Goal: Information Seeking & Learning: Learn about a topic

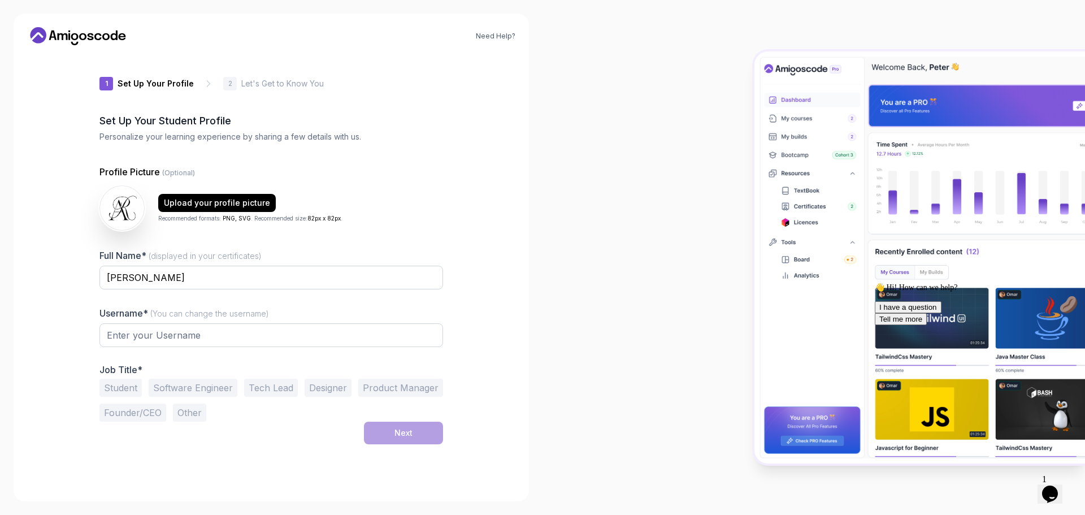
type input "charmingorca940d7"
click at [257, 337] on input "charmingorca940d7" at bounding box center [271, 335] width 344 height 24
click at [193, 413] on button "Other" at bounding box center [189, 412] width 33 height 18
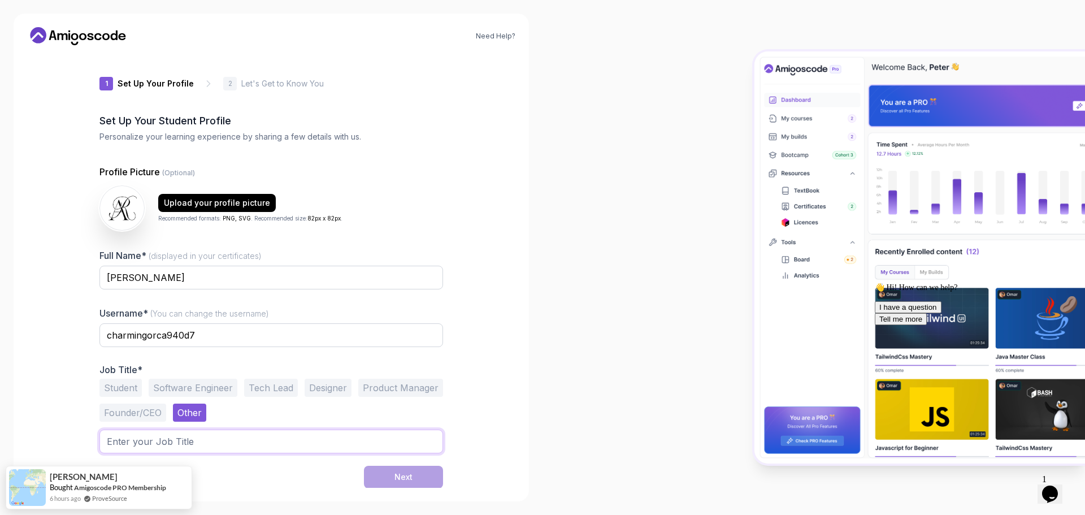
click at [179, 448] on input "text" at bounding box center [271, 441] width 344 height 24
type input "A"
click at [117, 381] on button "Student" at bounding box center [120, 388] width 42 height 18
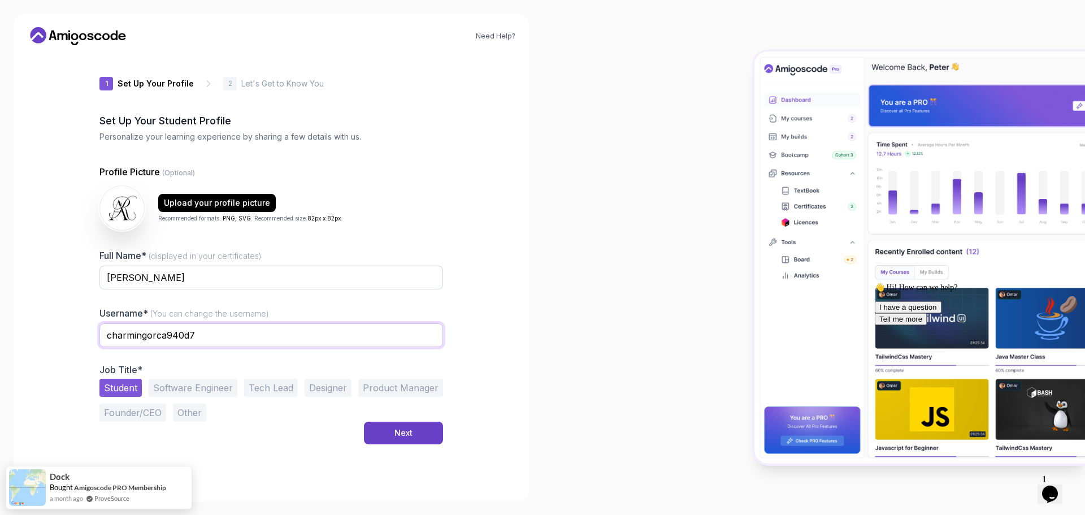
click at [216, 338] on input "charmingorca940d7" at bounding box center [271, 335] width 344 height 24
drag, startPoint x: 216, startPoint y: 338, endPoint x: -66, endPoint y: 312, distance: 283.1
click at [0, 312] on html "Need Help? 1 Set Up Your Profile 1 Set Up Your Profile 2 Let's Get to Know You …" at bounding box center [542, 257] width 1085 height 515
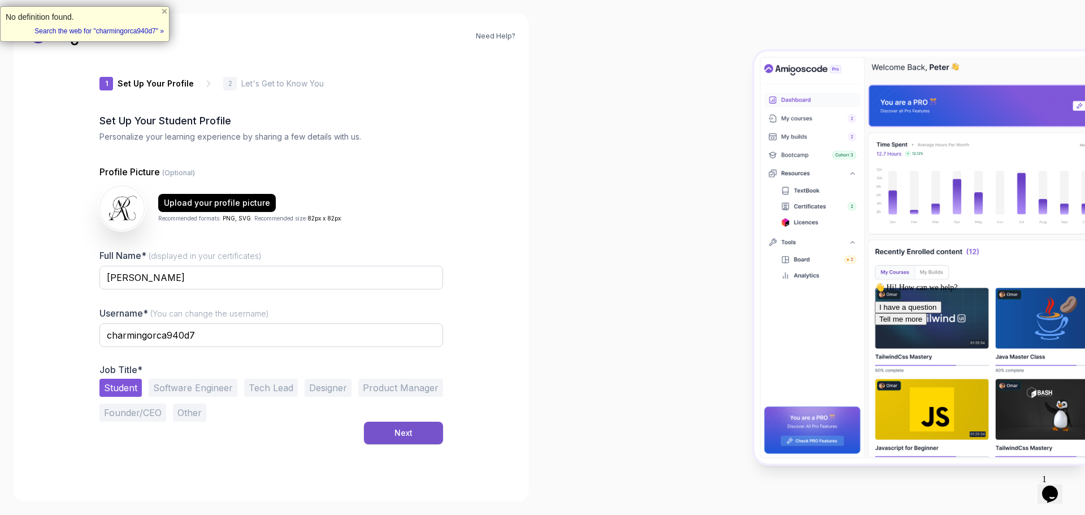
click at [403, 434] on div "Next" at bounding box center [403, 432] width 18 height 11
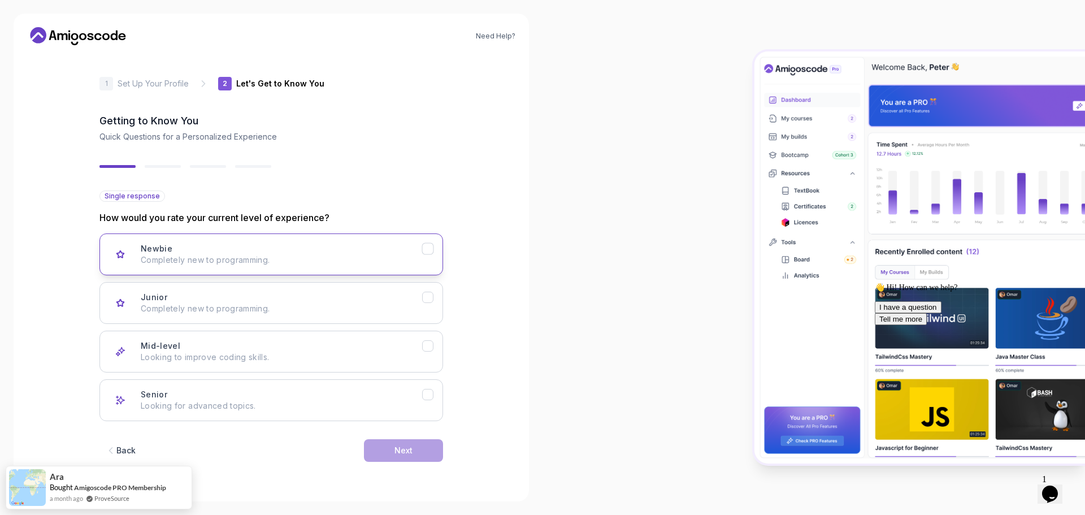
click at [294, 258] on p "Completely new to programming." at bounding box center [281, 259] width 281 height 11
click at [383, 444] on button "Next" at bounding box center [403, 450] width 79 height 23
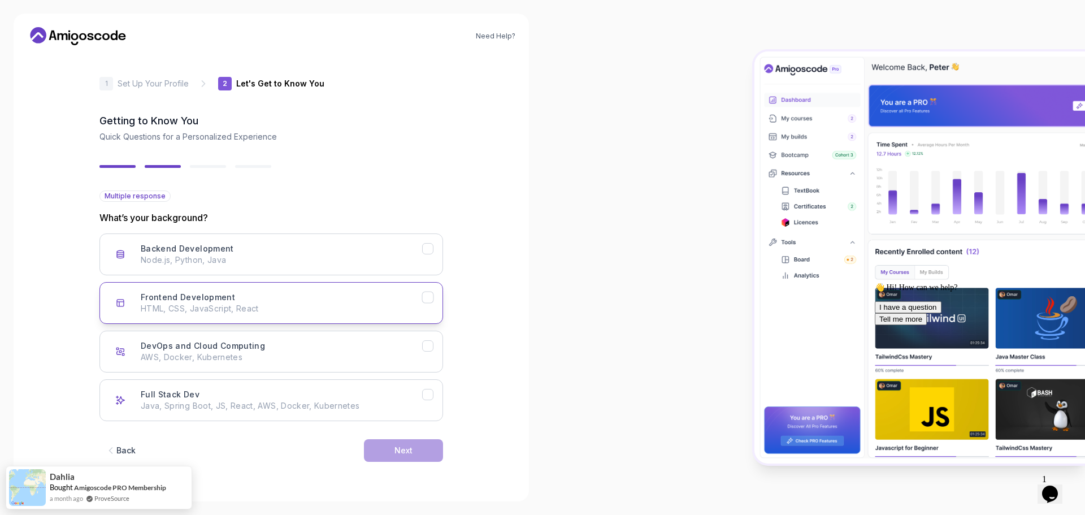
click at [431, 304] on button "Frontend Development HTML, CSS, JavaScript, React" at bounding box center [271, 303] width 344 height 42
click at [433, 251] on div "Backend Development" at bounding box center [428, 249] width 12 height 12
click at [392, 452] on button "Next" at bounding box center [403, 450] width 79 height 23
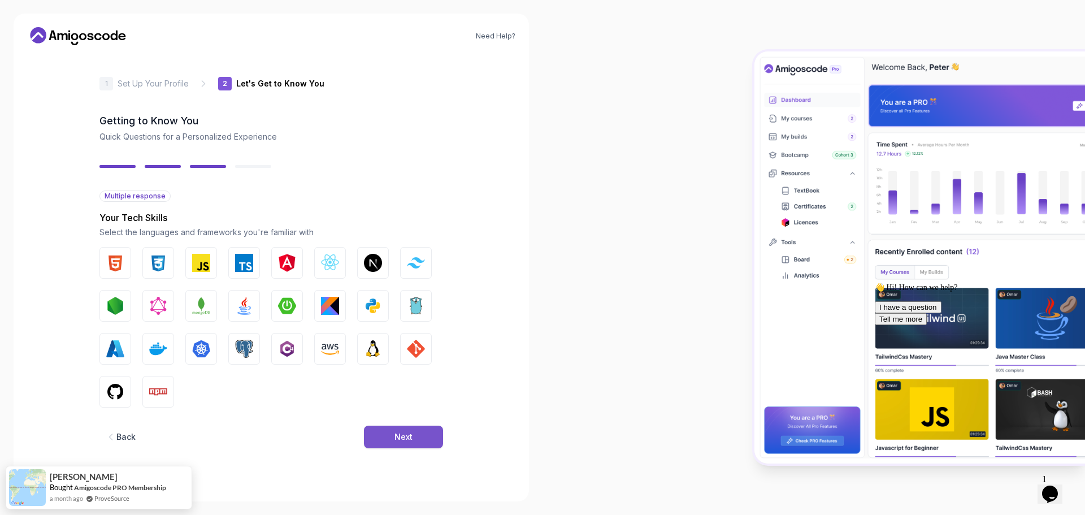
click at [404, 429] on button "Next" at bounding box center [403, 436] width 79 height 23
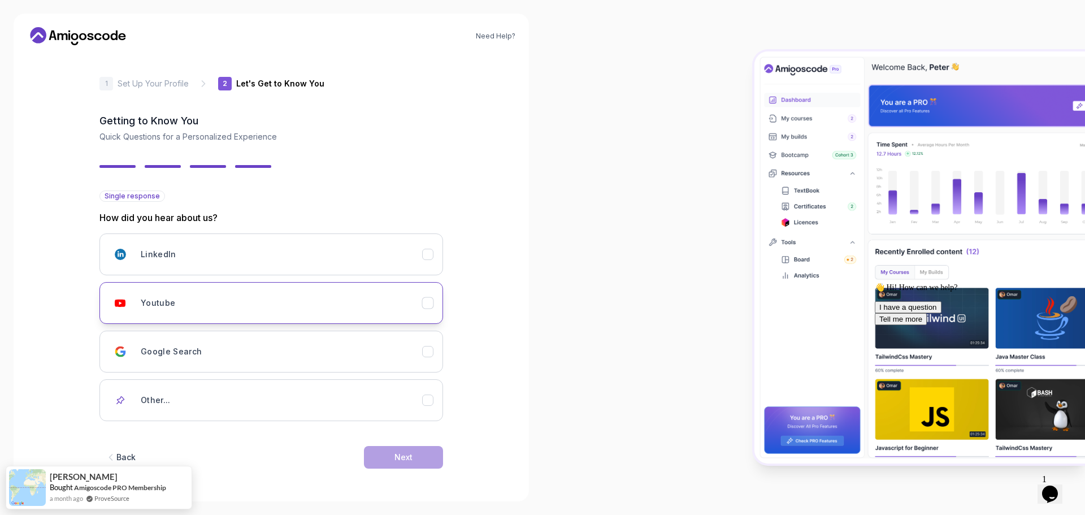
drag, startPoint x: 269, startPoint y: 307, endPoint x: 283, endPoint y: 316, distance: 16.6
click at [270, 307] on div "Youtube" at bounding box center [281, 303] width 281 height 23
click at [406, 452] on div "Next" at bounding box center [403, 456] width 18 height 11
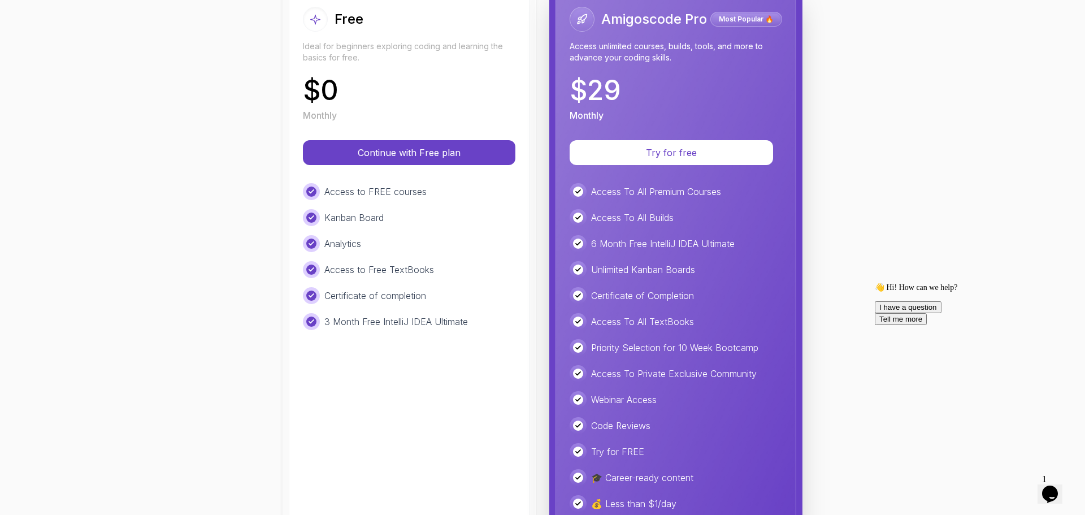
scroll to position [170, 0]
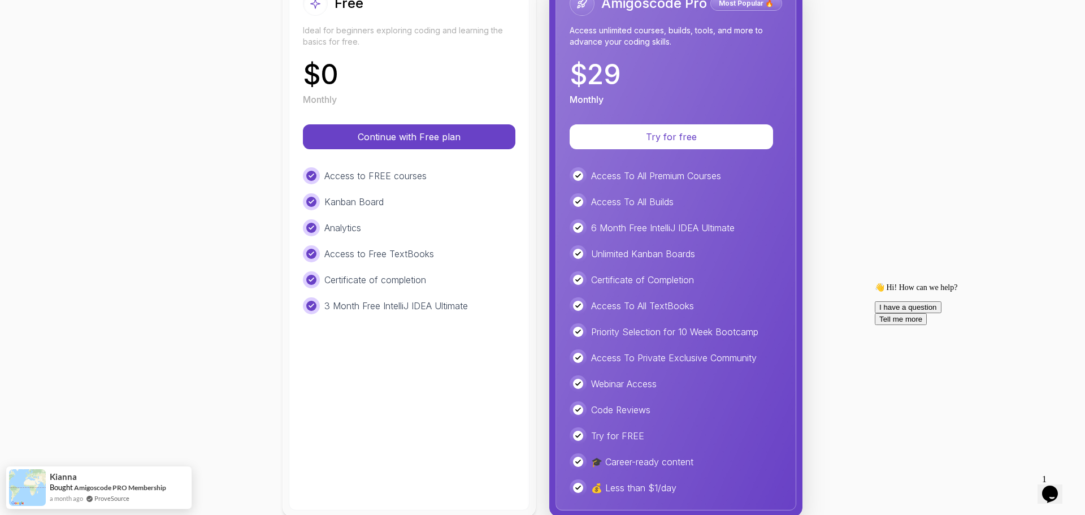
click at [357, 272] on div "Access to FREE courses Kanban Board Analytics Access to Free TextBooks Certific…" at bounding box center [409, 240] width 212 height 147
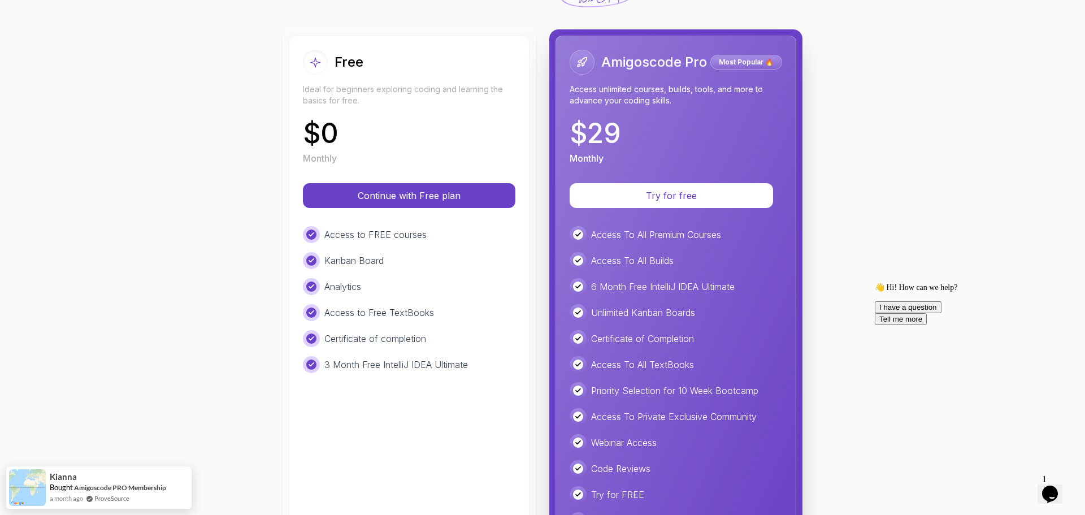
scroll to position [0, 0]
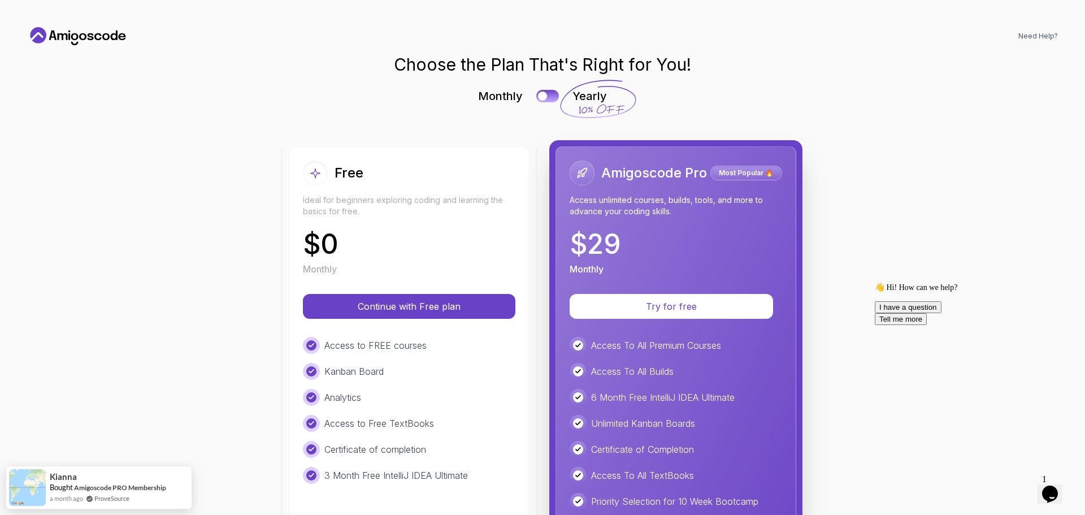
click at [374, 175] on div "Free" at bounding box center [409, 172] width 212 height 25
click at [370, 189] on div "Free Ideal for beginners exploring coding and learning the basics for free." at bounding box center [409, 188] width 212 height 57
drag, startPoint x: 410, startPoint y: 190, endPoint x: 383, endPoint y: 189, distance: 26.6
click at [407, 190] on div "Free Ideal for beginners exploring coding and learning the basics for free." at bounding box center [409, 188] width 212 height 57
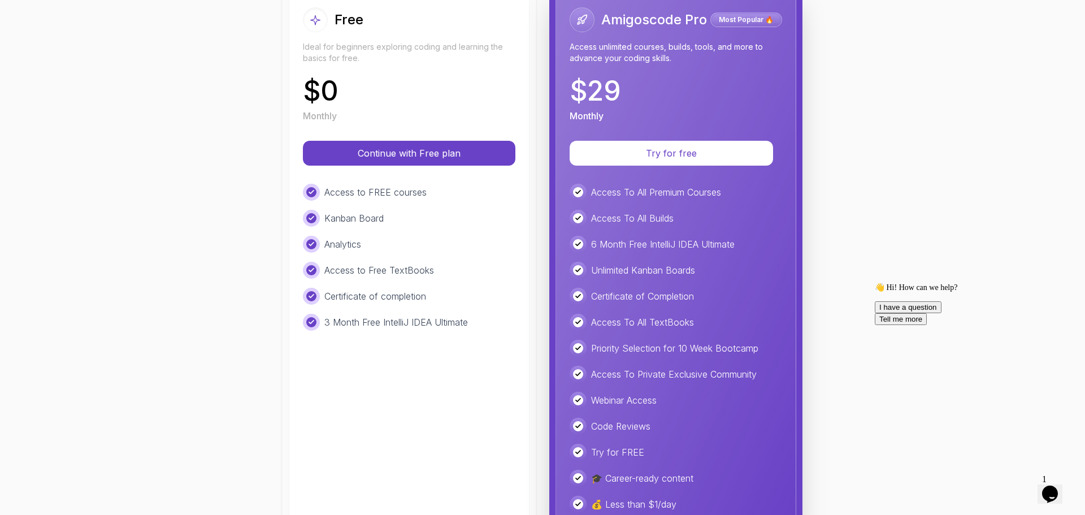
scroll to position [189, 0]
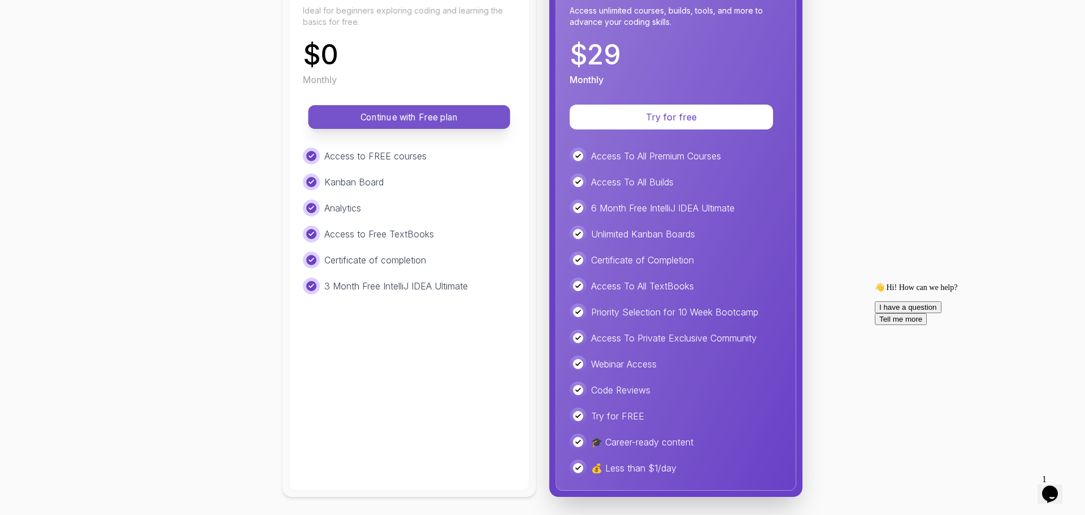
click at [415, 128] on button "Continue with Free plan" at bounding box center [409, 117] width 202 height 24
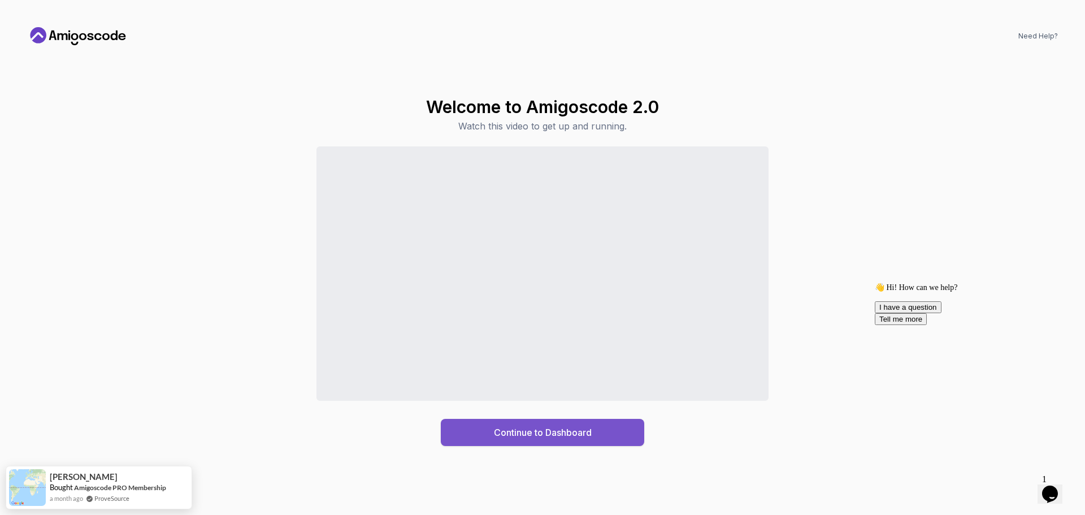
click at [532, 436] on div "Continue to Dashboard" at bounding box center [543, 432] width 98 height 14
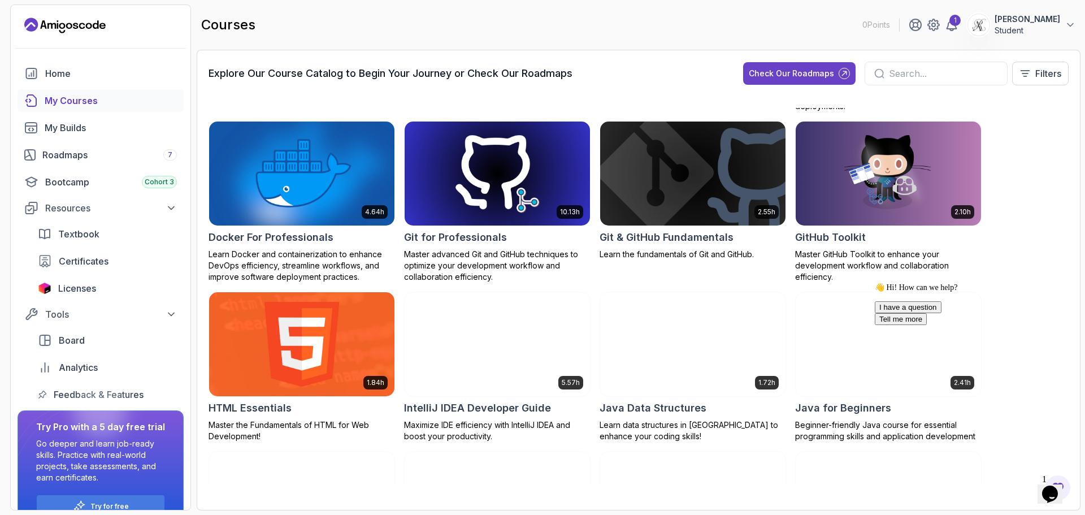
scroll to position [396, 0]
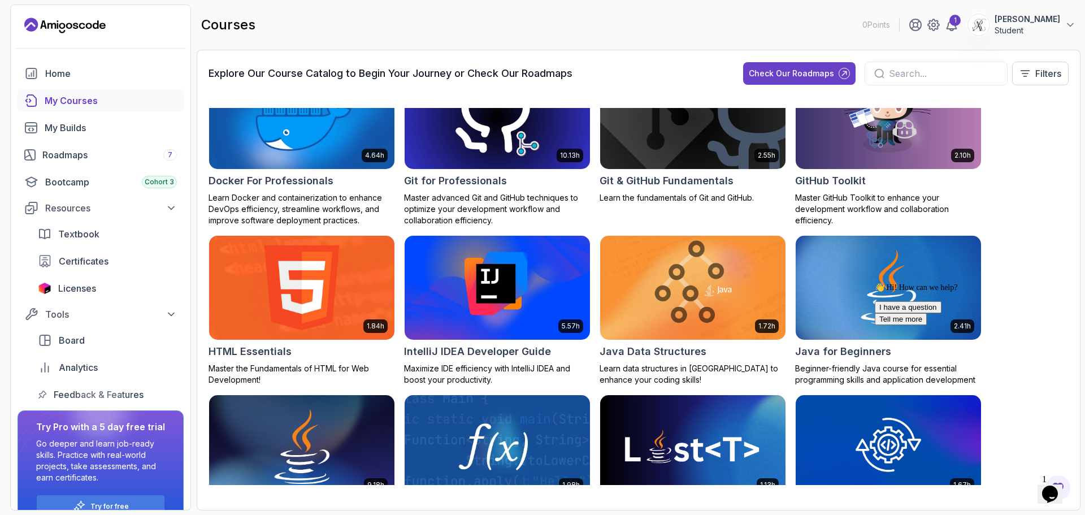
click at [263, 351] on h2 "HTML Essentials" at bounding box center [249, 352] width 83 height 16
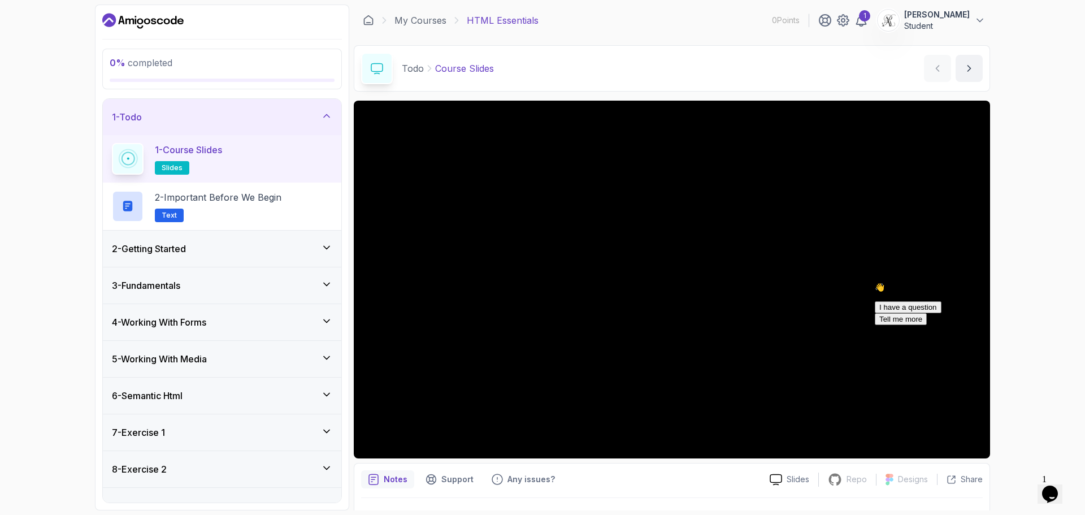
click at [962, 325] on div "I have a question Tell me more" at bounding box center [976, 313] width 203 height 24
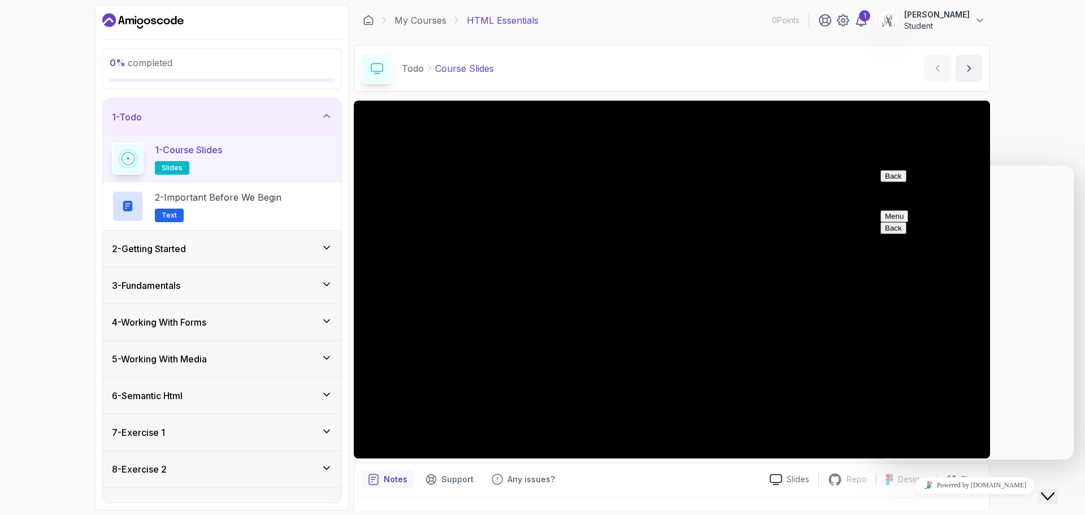
click at [908, 210] on button "Menu" at bounding box center [894, 216] width 28 height 12
click at [1054, 489] on button "Close Chat This icon closes the chat window." at bounding box center [1047, 496] width 20 height 15
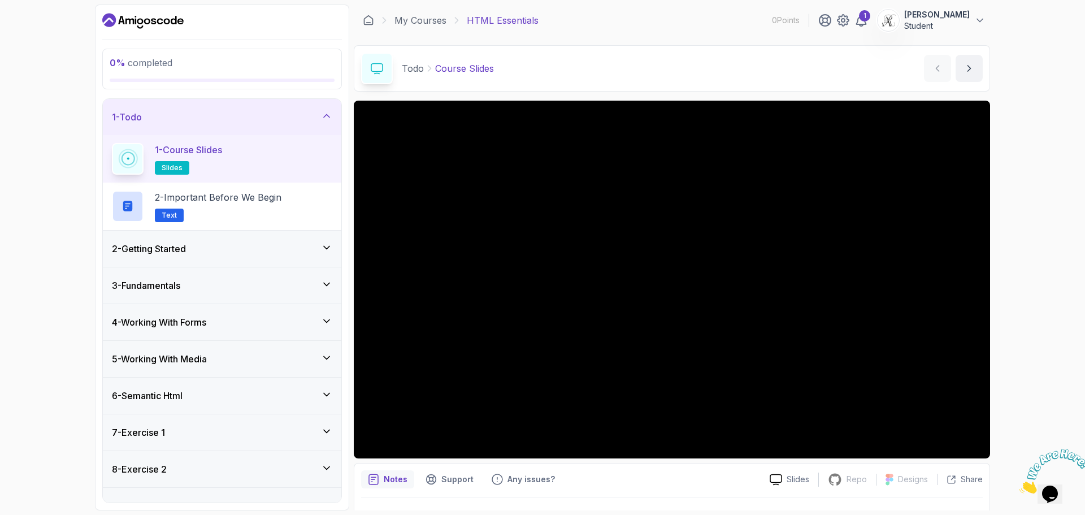
scroll to position [27, 0]
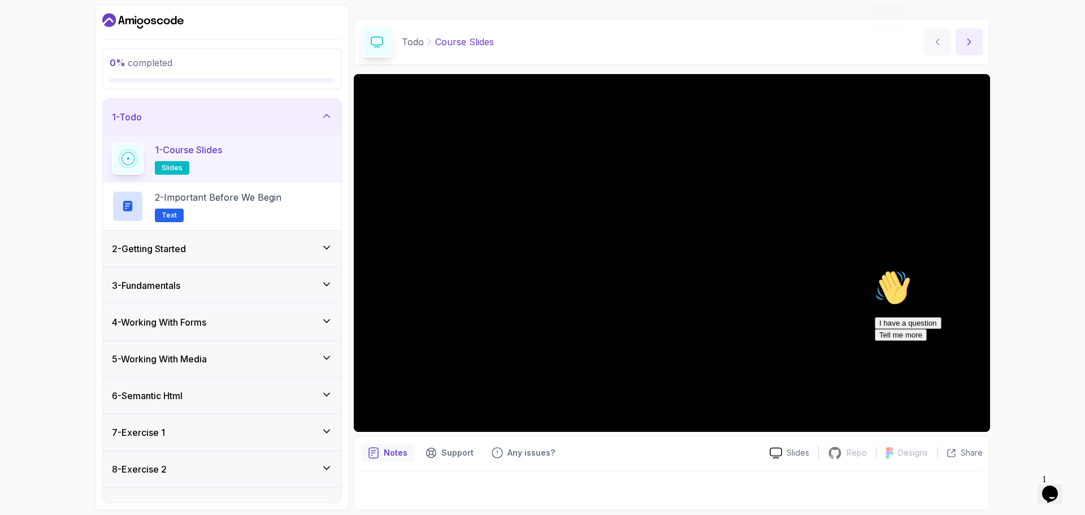
click at [974, 44] on icon "next content" at bounding box center [968, 41] width 11 height 11
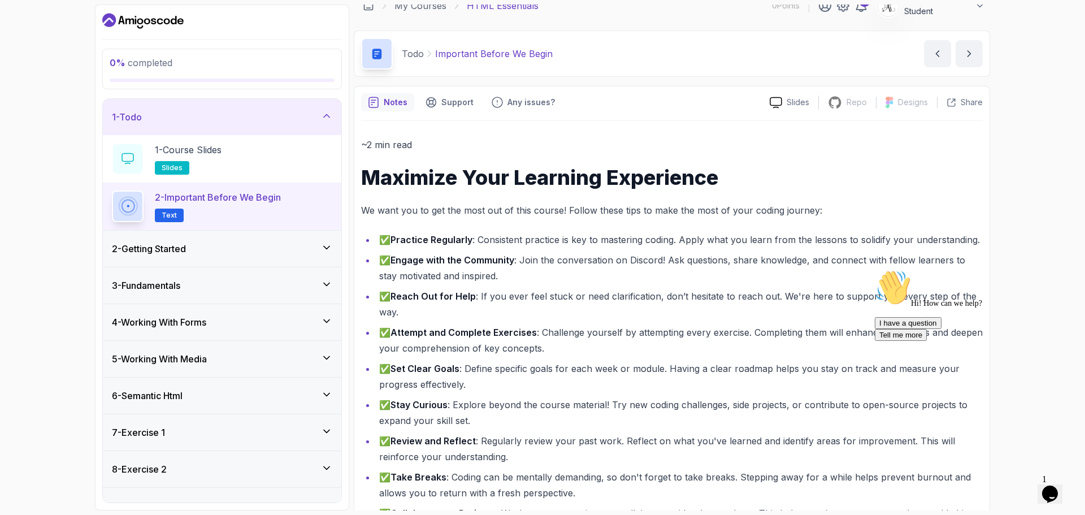
scroll to position [14, 0]
click at [173, 214] on span "Text" at bounding box center [169, 215] width 15 height 9
click at [129, 210] on rect at bounding box center [127, 206] width 9 height 9
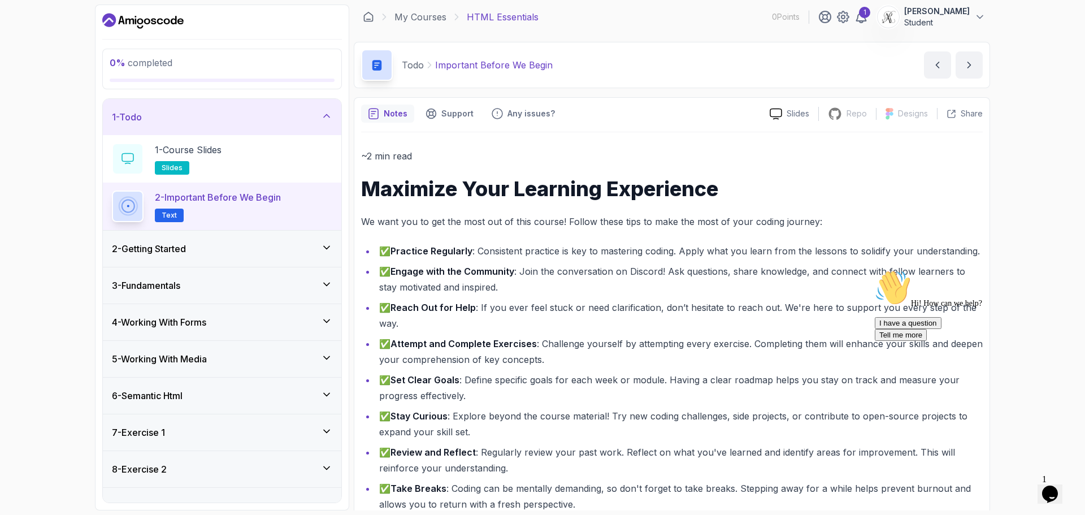
scroll to position [0, 0]
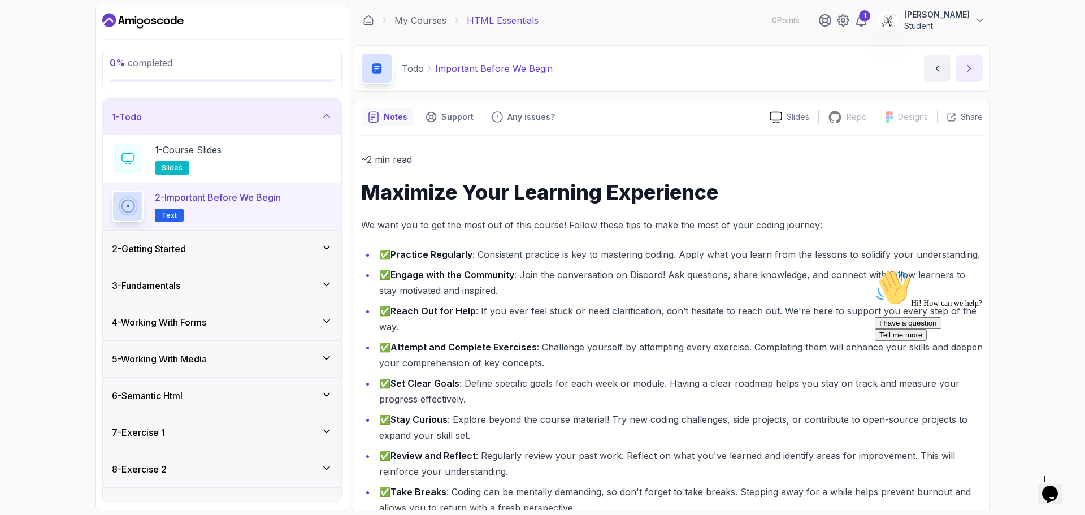
click at [976, 60] on button "next content" at bounding box center [968, 68] width 27 height 27
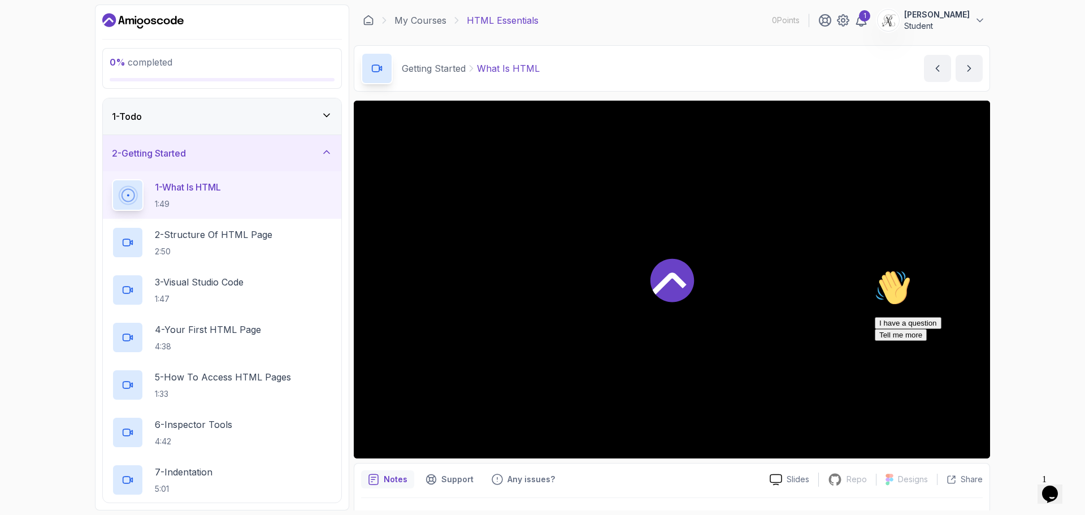
click at [323, 112] on icon at bounding box center [326, 115] width 11 height 11
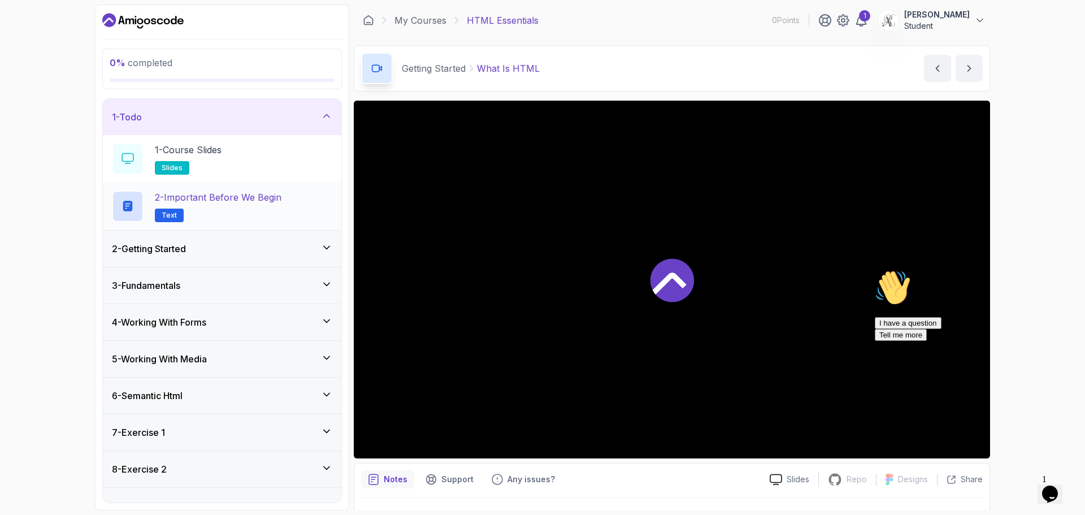
click at [171, 221] on p "Text" at bounding box center [169, 215] width 29 height 14
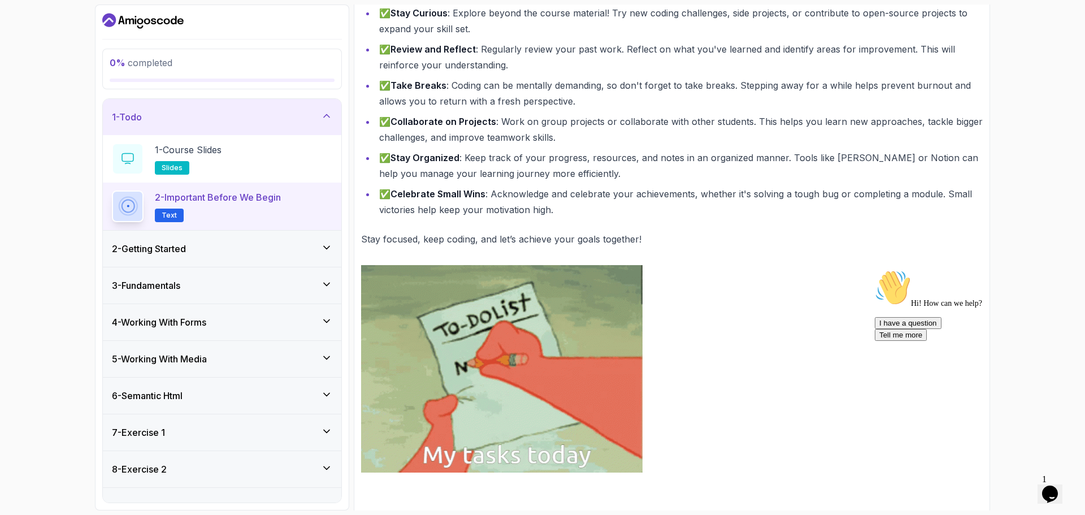
scroll to position [410, 0]
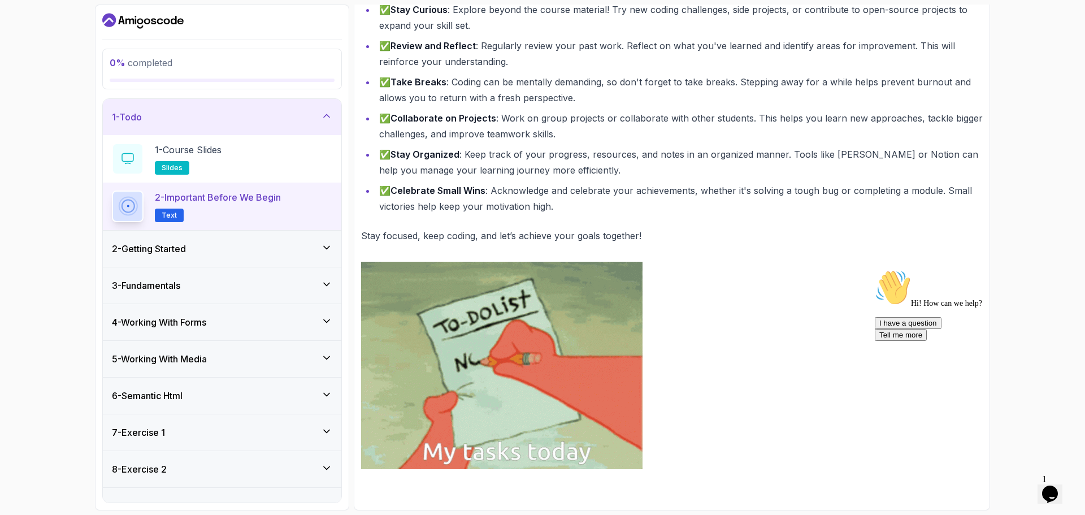
click at [173, 218] on span "Text" at bounding box center [169, 215] width 15 height 9
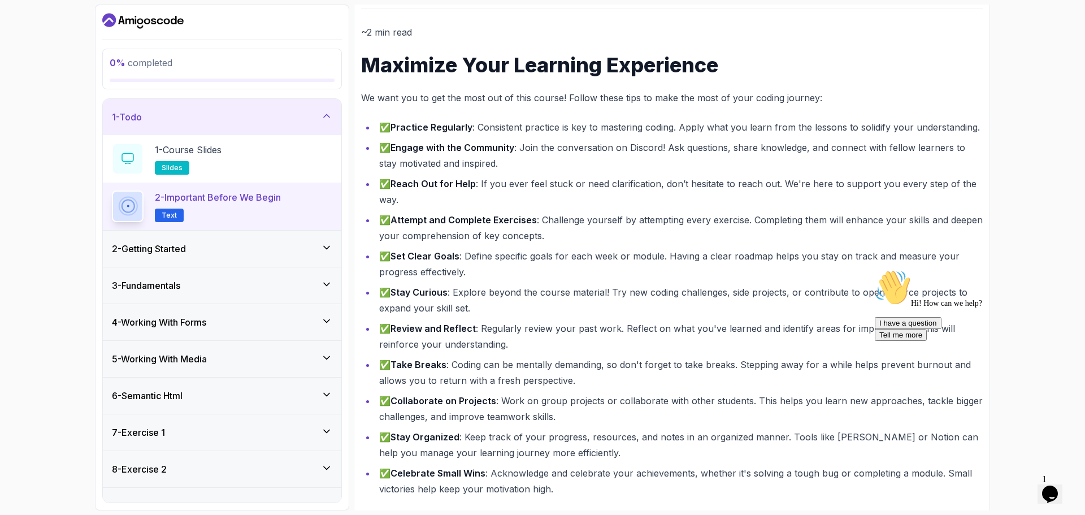
scroll to position [0, 0]
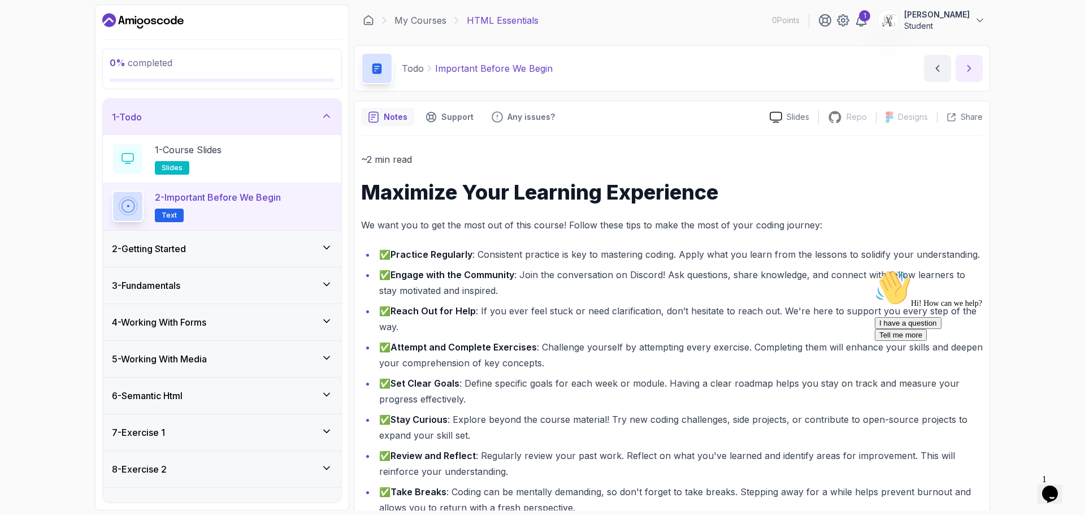
click at [969, 67] on icon "next content" at bounding box center [969, 69] width 3 height 6
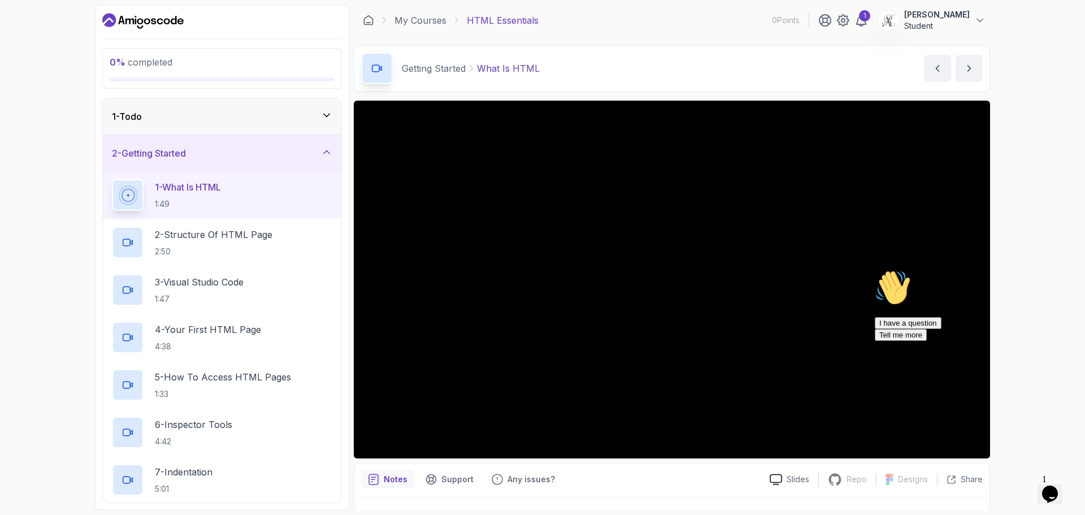
click at [327, 155] on icon at bounding box center [326, 151] width 11 height 11
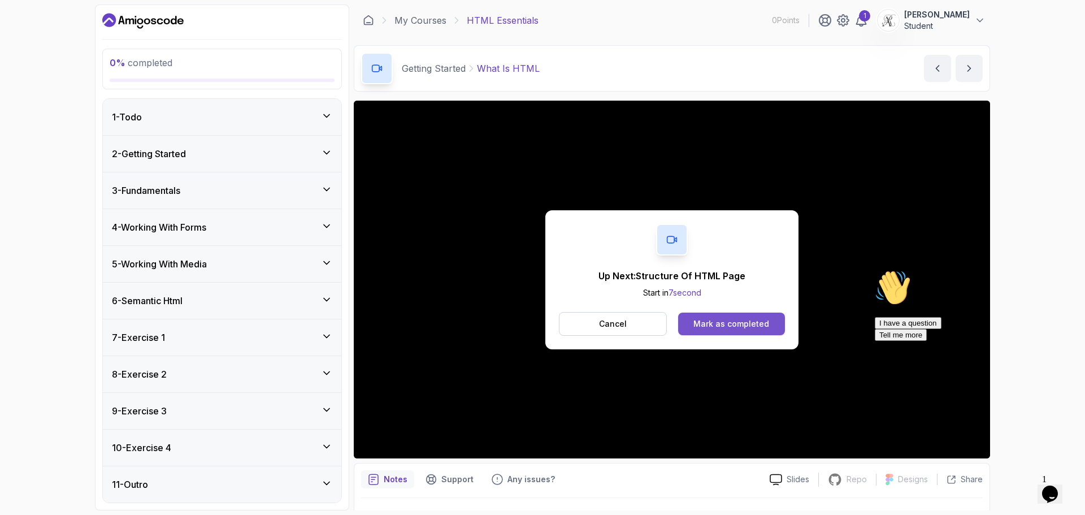
click at [716, 326] on div "Mark as completed" at bounding box center [731, 323] width 76 height 11
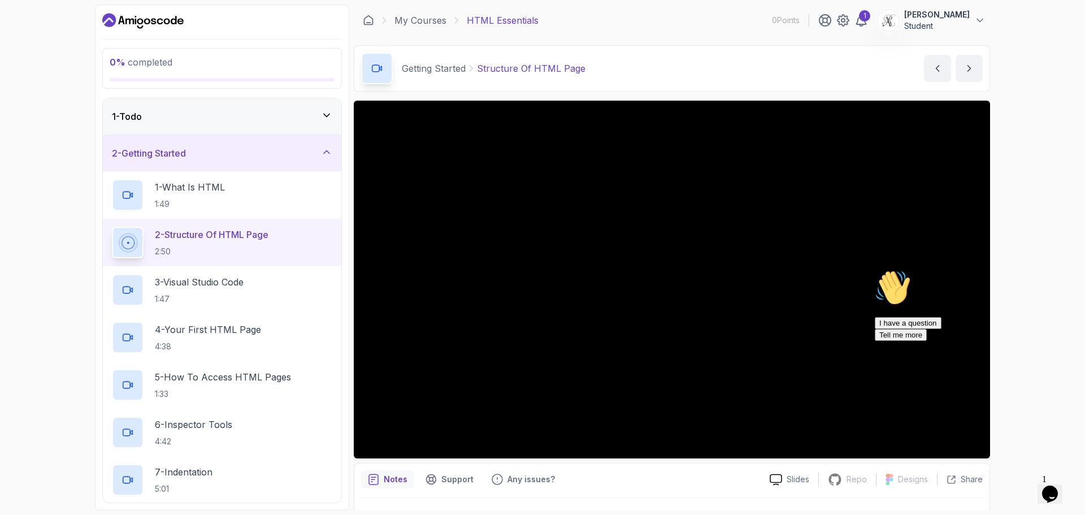
click at [875, 270] on icon "Chat attention grabber" at bounding box center [875, 270] width 0 height 0
click at [1019, 485] on icon "Close" at bounding box center [1019, 490] width 0 height 10
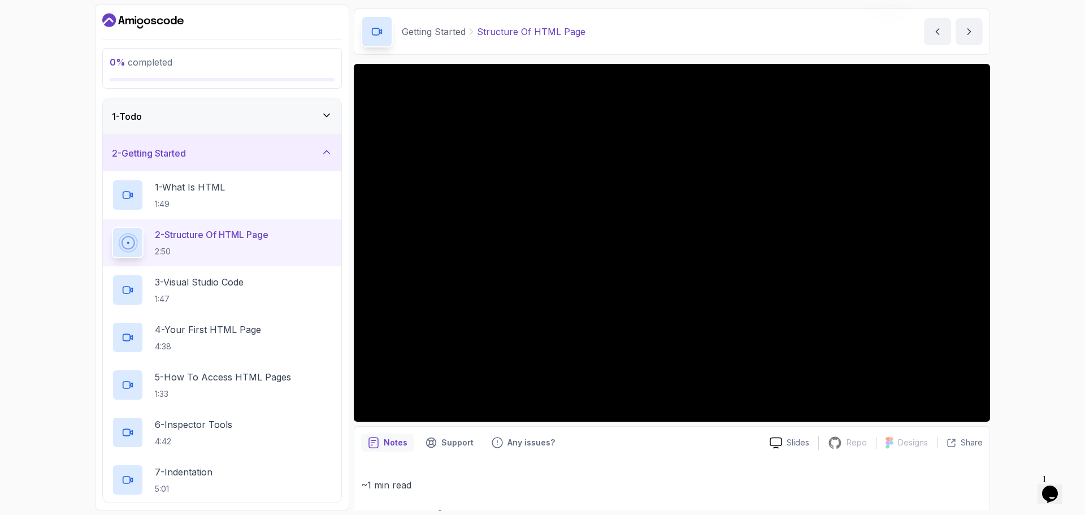
scroll to position [57, 0]
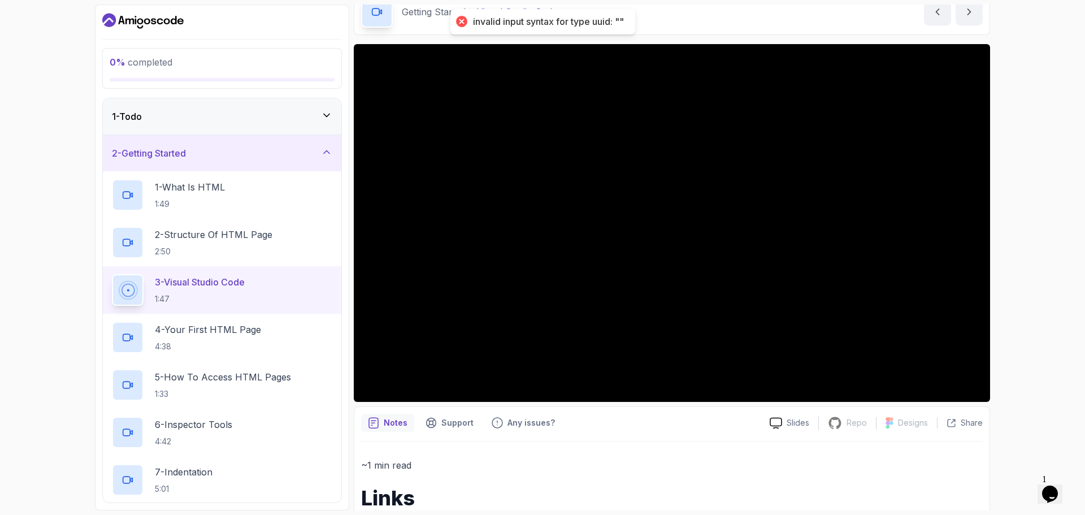
click at [594, 290] on div at bounding box center [672, 223] width 636 height 358
click at [523, 294] on div at bounding box center [672, 223] width 636 height 358
click at [193, 320] on div "4 - Your First HTML Page 4:38" at bounding box center [222, 337] width 238 height 47
click at [196, 280] on p "3 - Visual Studio Code" at bounding box center [200, 282] width 90 height 14
click at [188, 282] on p "3 - Visual Studio Code" at bounding box center [200, 282] width 90 height 14
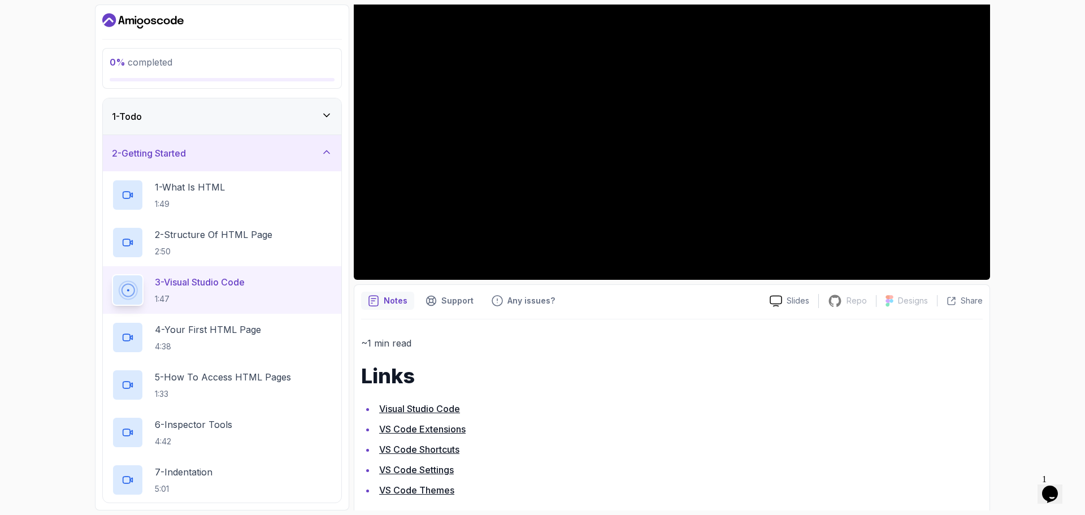
scroll to position [194, 0]
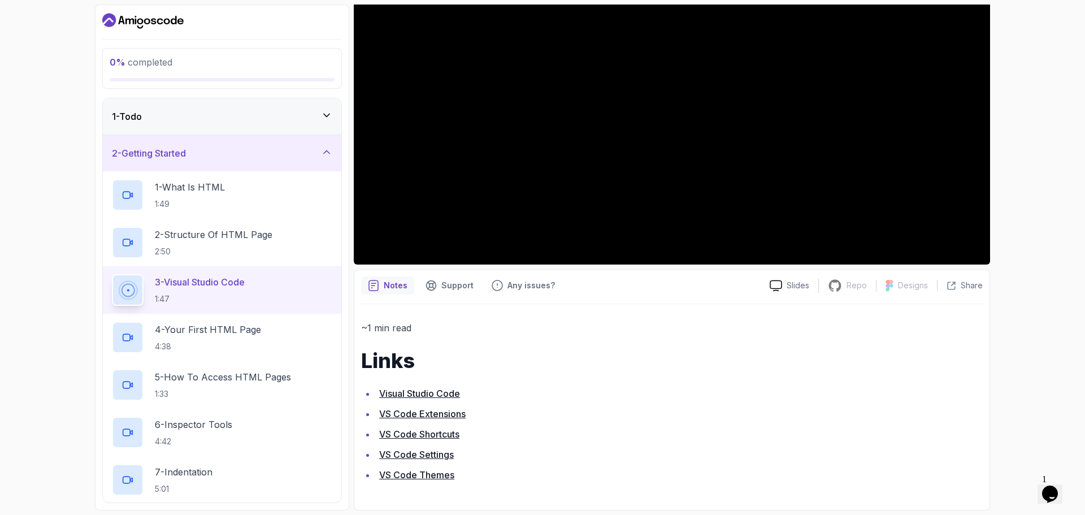
click at [419, 394] on link "Visual Studio Code" at bounding box center [419, 393] width 81 height 11
click at [173, 327] on p "4 - Your First HTML Page" at bounding box center [208, 330] width 106 height 14
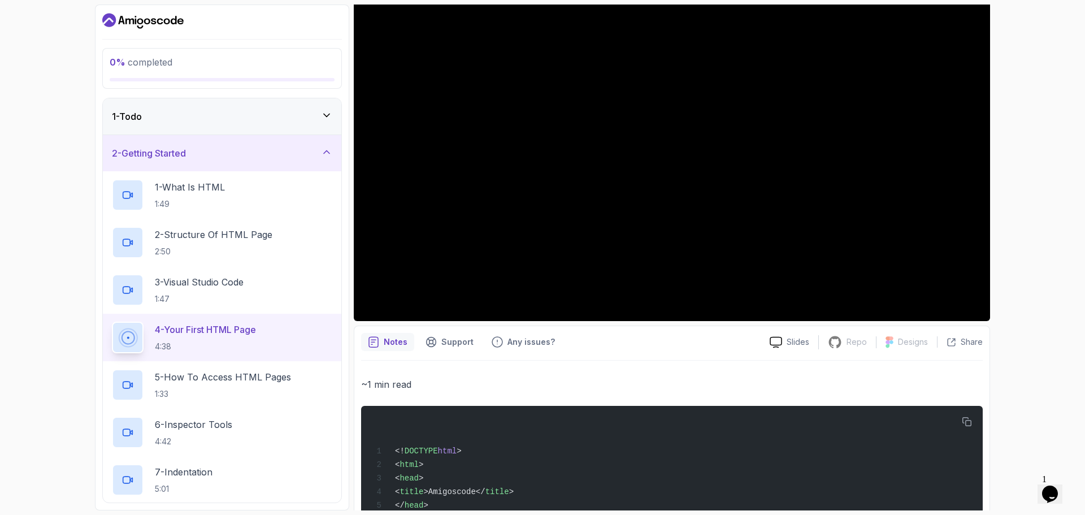
scroll to position [81, 0]
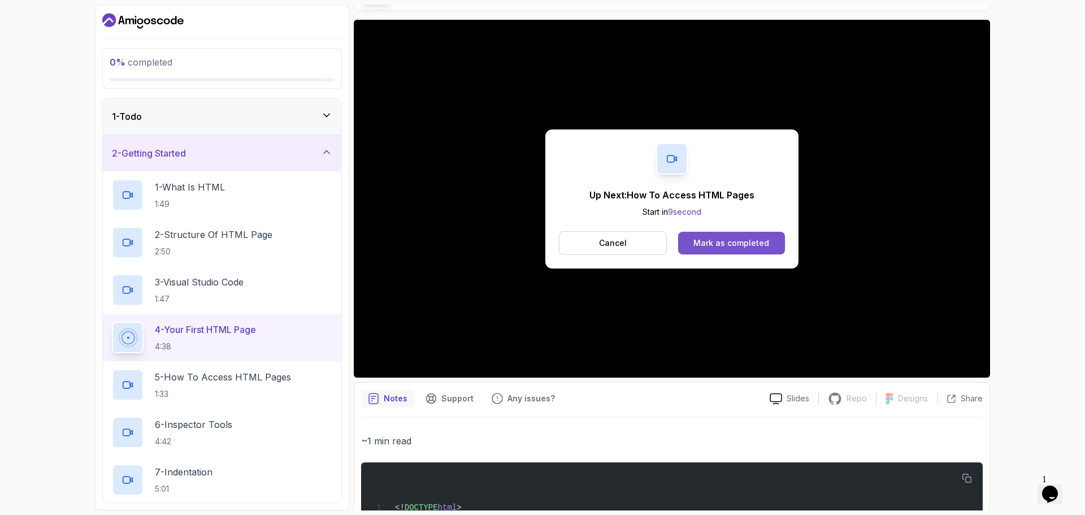
click at [707, 249] on button "Mark as completed" at bounding box center [731, 243] width 107 height 23
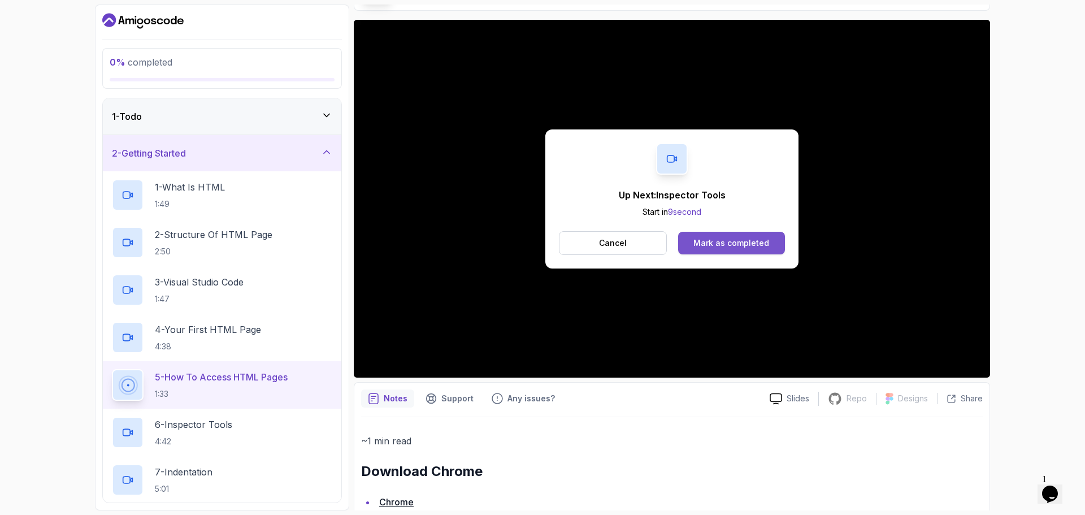
click at [753, 249] on button "Mark as completed" at bounding box center [731, 243] width 107 height 23
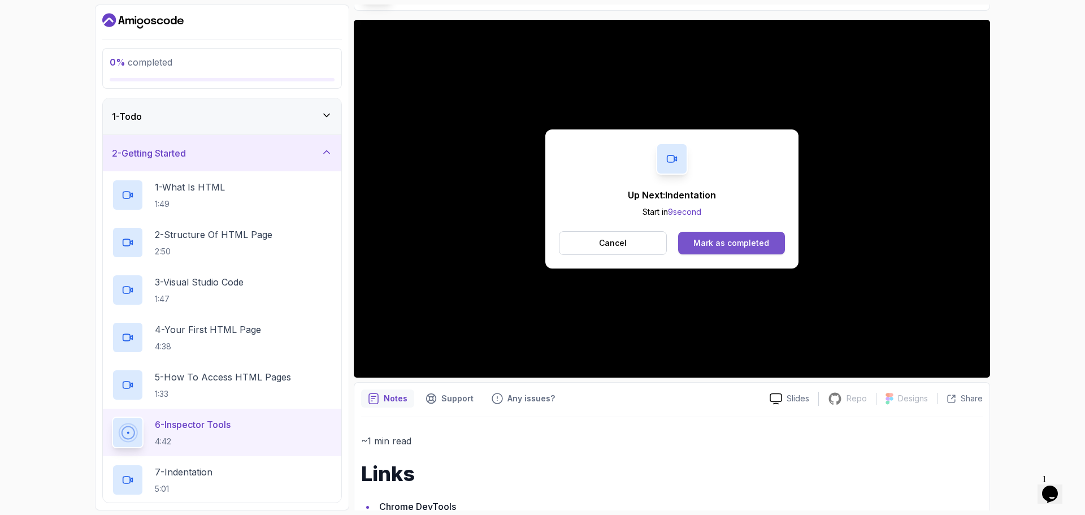
click at [749, 243] on div "Mark as completed" at bounding box center [731, 242] width 76 height 11
